Goal: Check status: Check status

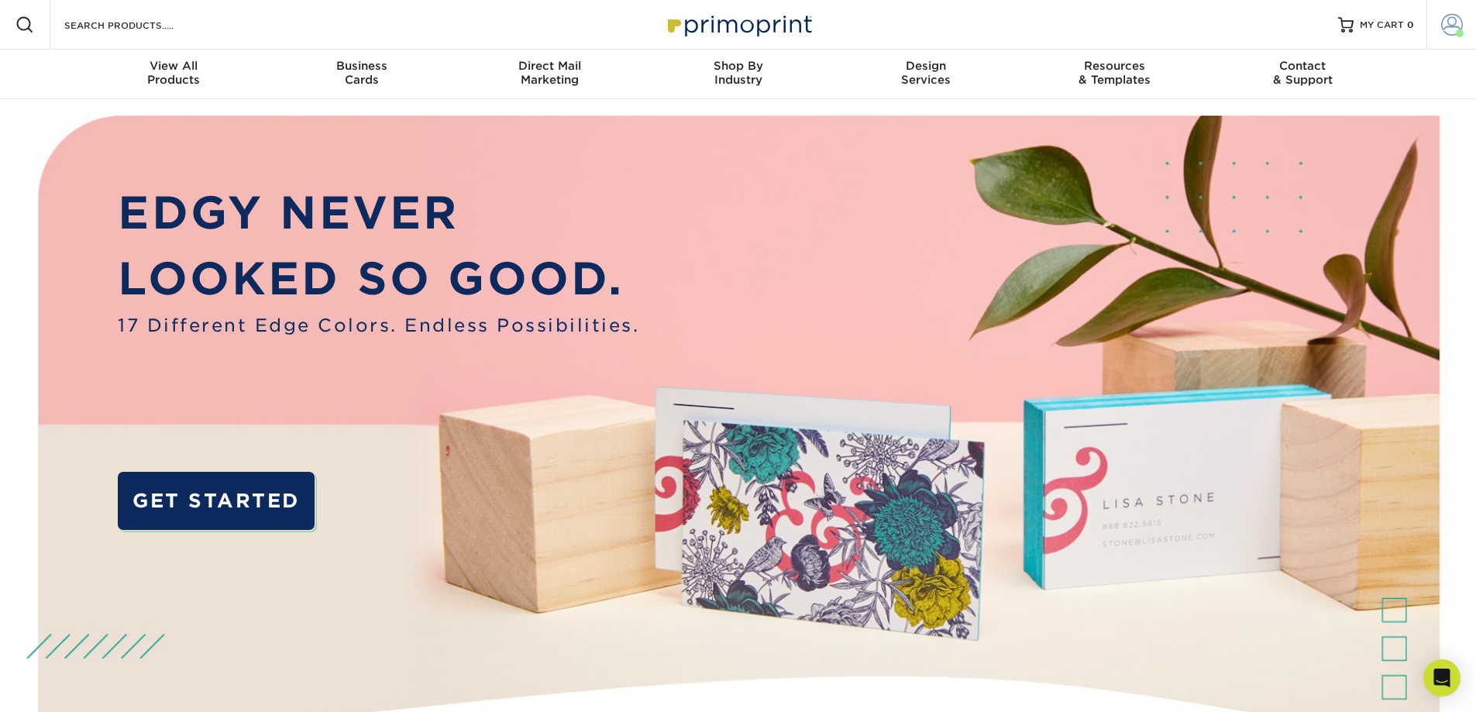
click at [1444, 21] on span at bounding box center [1452, 25] width 22 height 22
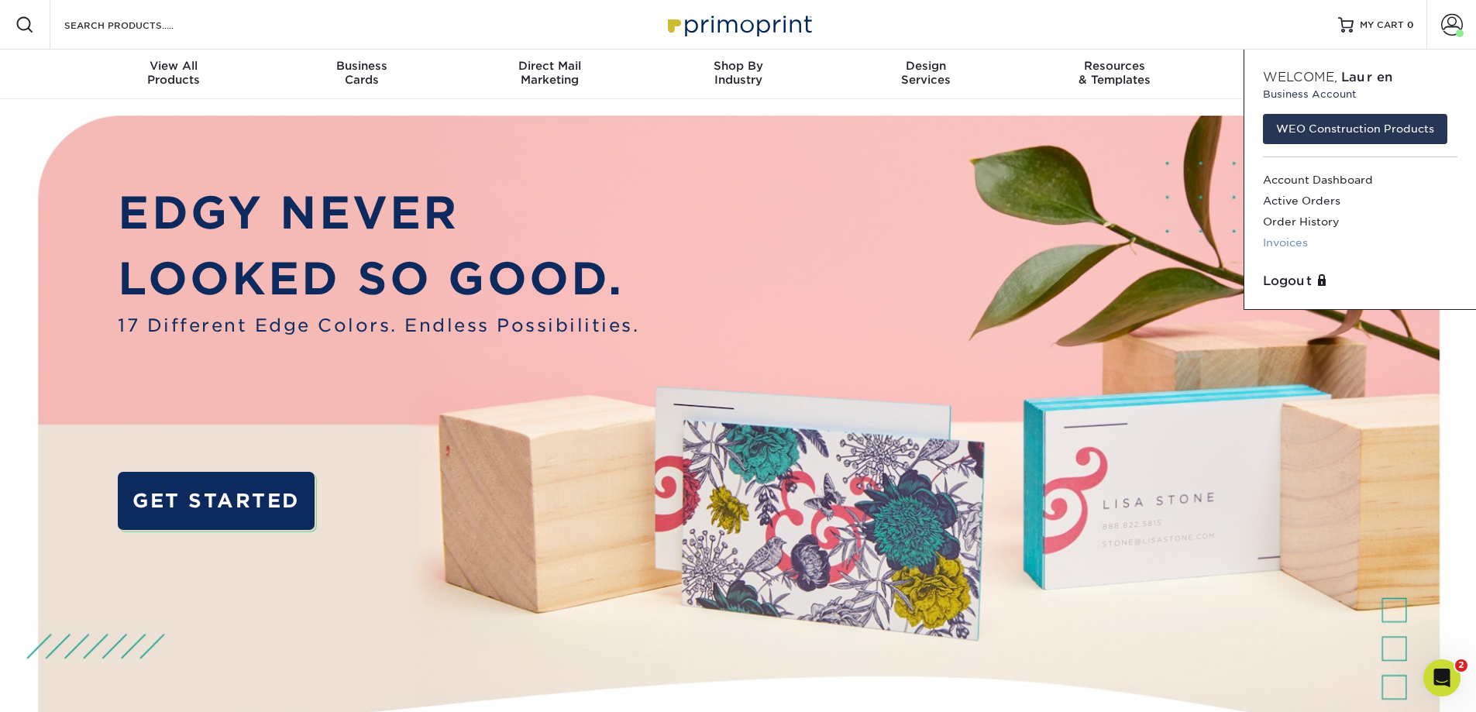
click at [1276, 243] on link "Invoices" at bounding box center [1360, 242] width 195 height 21
click at [1293, 242] on link "Invoices" at bounding box center [1360, 242] width 195 height 21
click at [334, 260] on p "LOOKED SO GOOD." at bounding box center [379, 279] width 522 height 67
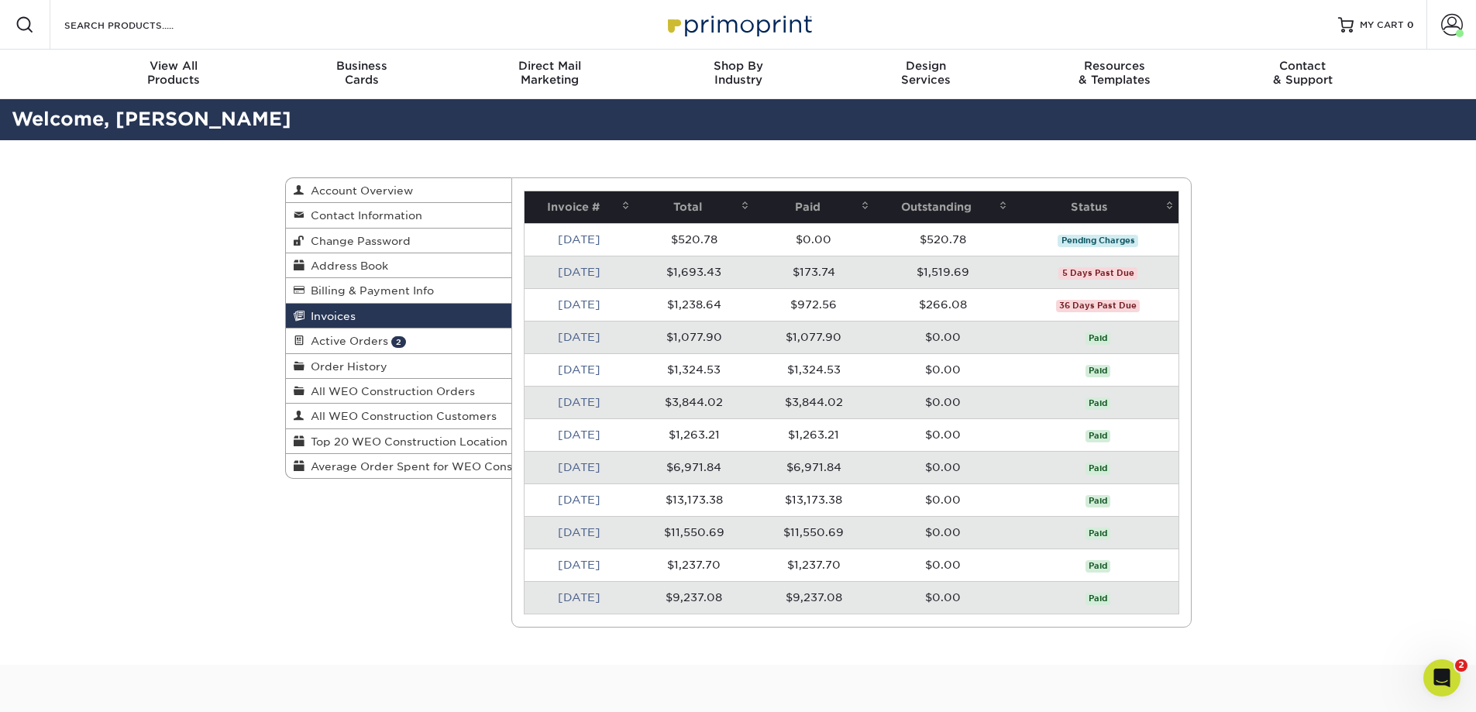
click at [598, 239] on link "[DATE]" at bounding box center [579, 239] width 43 height 12
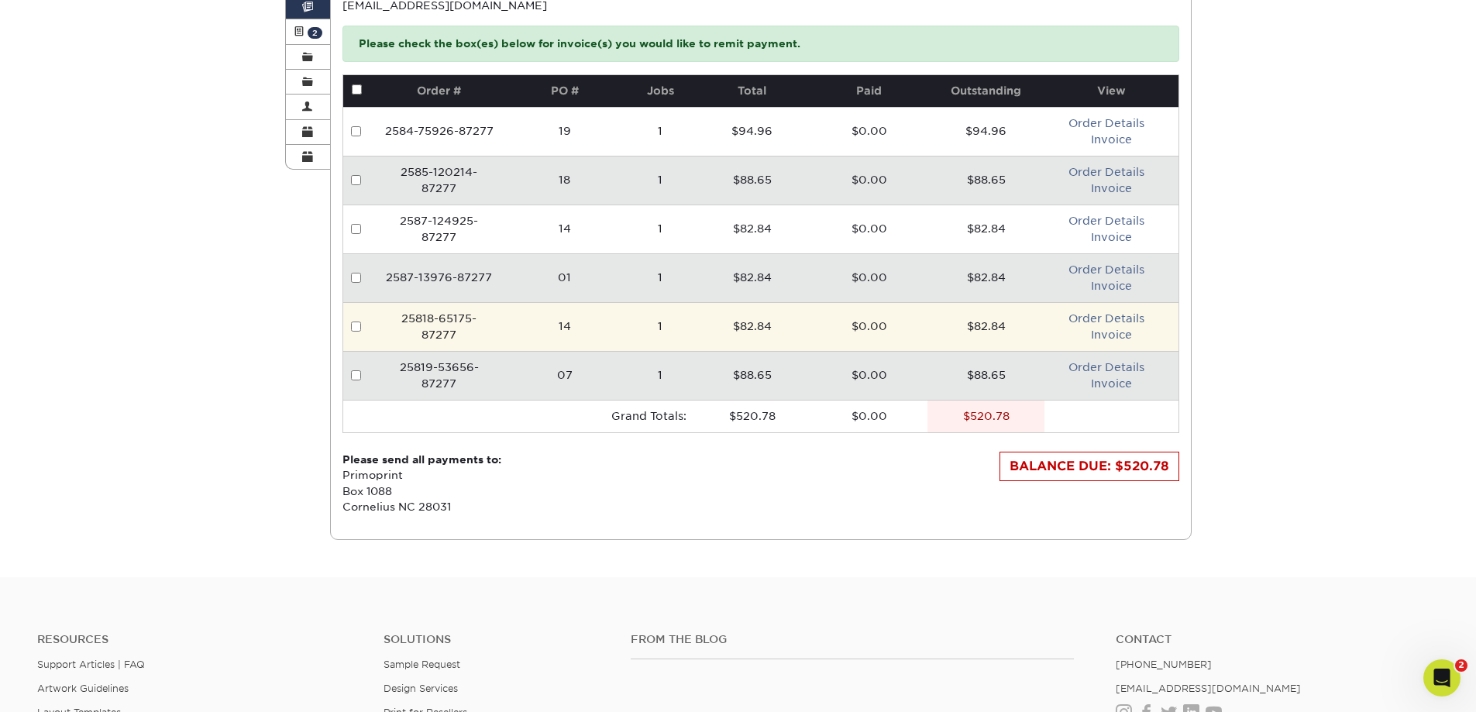
scroll to position [310, 0]
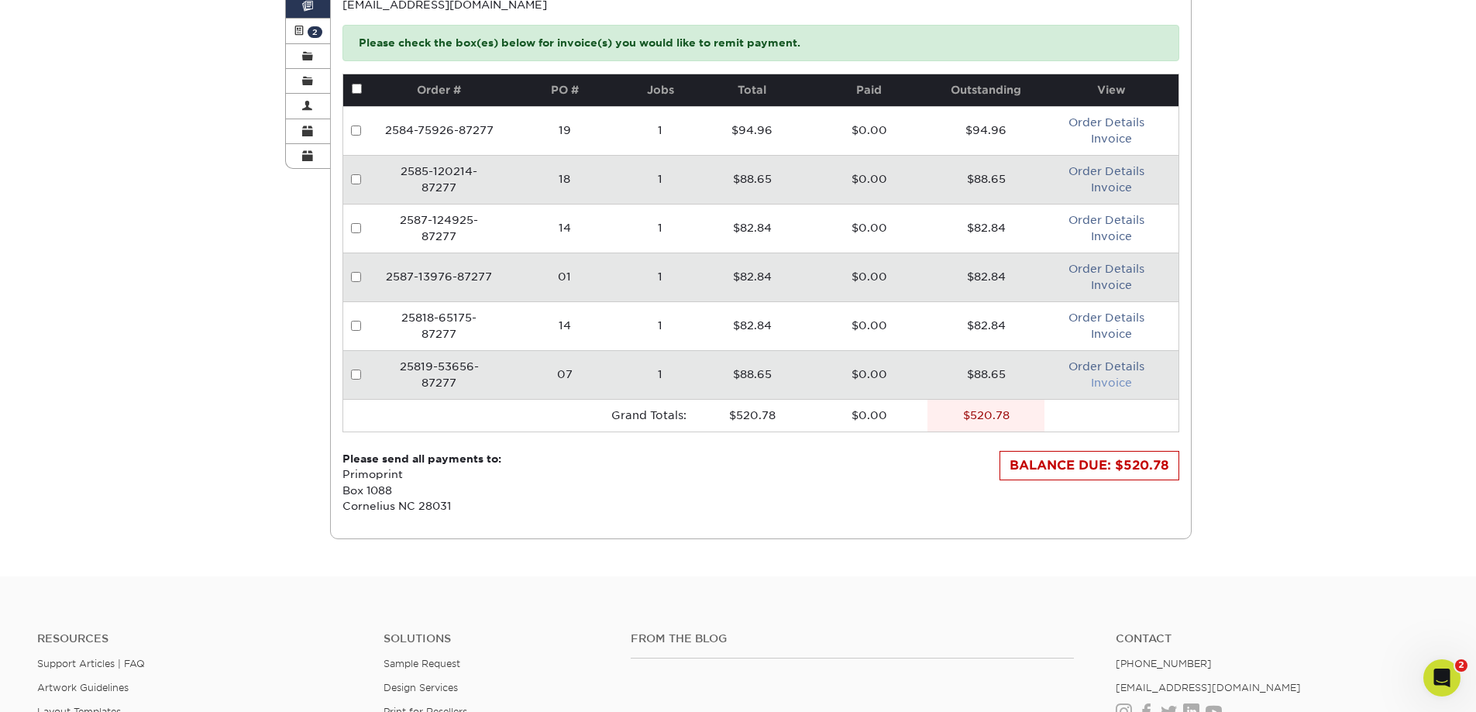
click at [1108, 380] on link "Invoice" at bounding box center [1111, 383] width 41 height 12
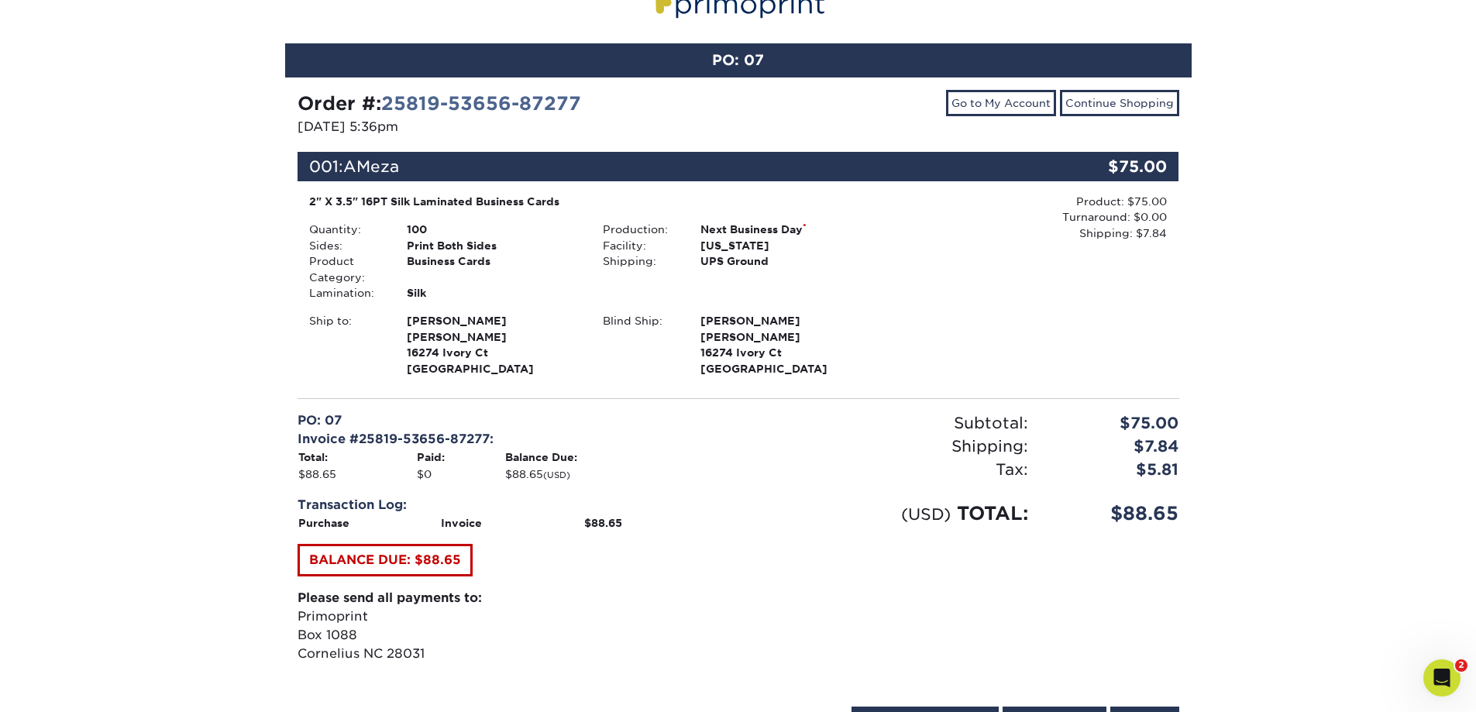
scroll to position [232, 0]
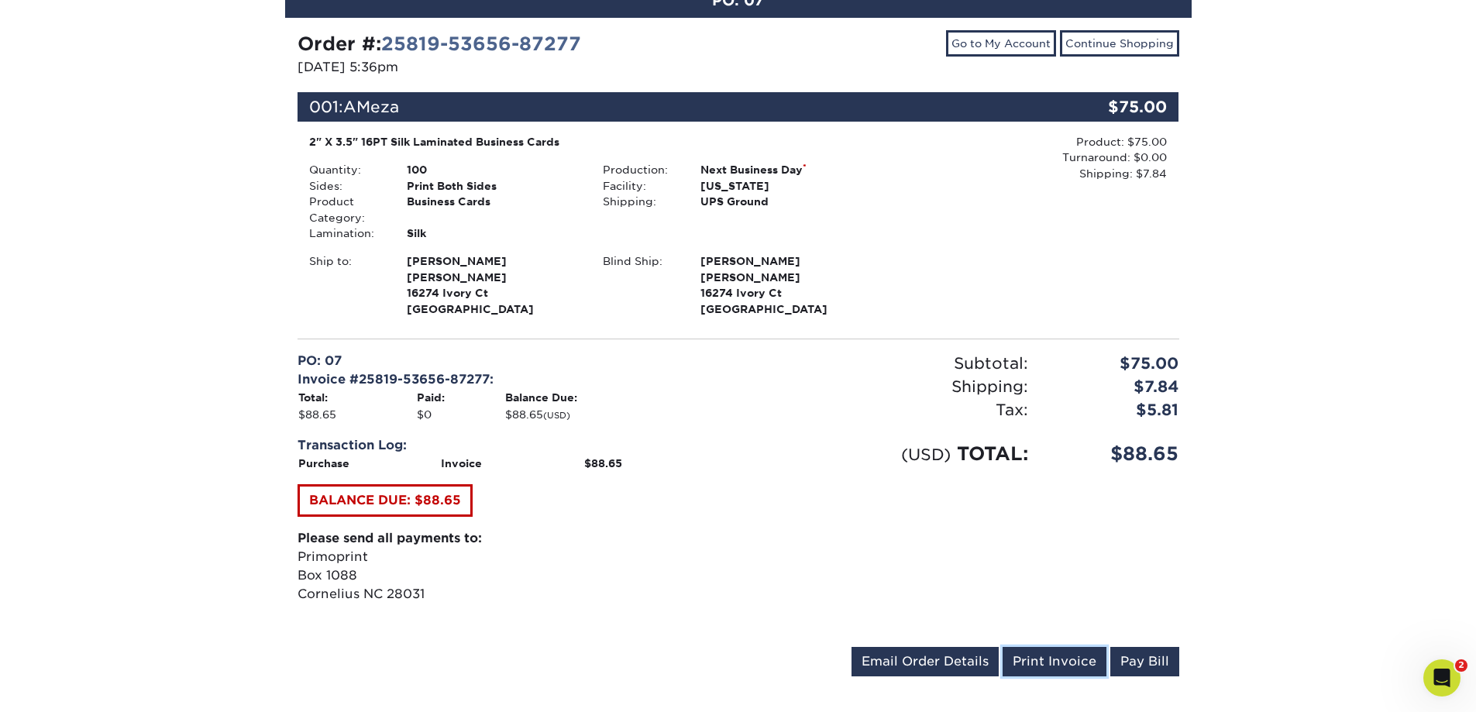
drag, startPoint x: 1083, startPoint y: 655, endPoint x: 1133, endPoint y: 603, distance: 71.8
click at [1083, 655] on link "Print Invoice" at bounding box center [1055, 661] width 104 height 29
